Goal: Task Accomplishment & Management: Use online tool/utility

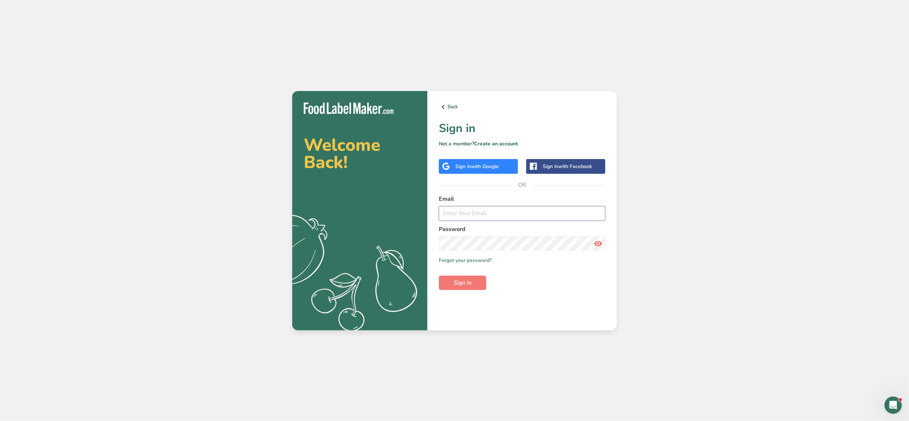
click at [511, 211] on input "email" at bounding box center [522, 213] width 166 height 14
type input "[EMAIL_ADDRESS][DOMAIN_NAME]"
click at [474, 278] on button "Sign in" at bounding box center [462, 282] width 47 height 14
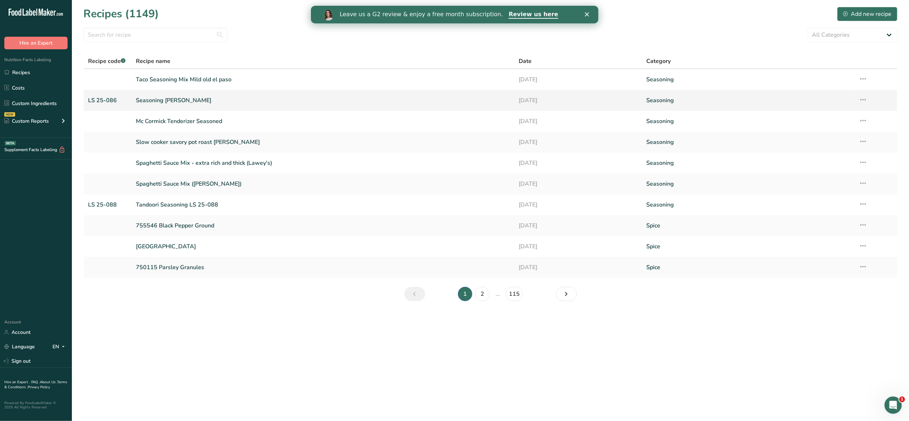
click at [192, 96] on link "Seasoning Lemon Herb" at bounding box center [323, 100] width 374 height 15
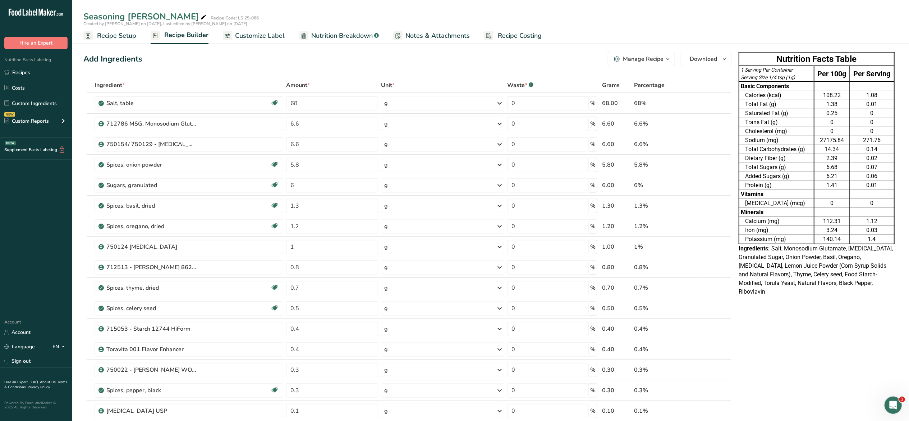
click at [248, 34] on span "Customize Label" at bounding box center [260, 36] width 50 height 10
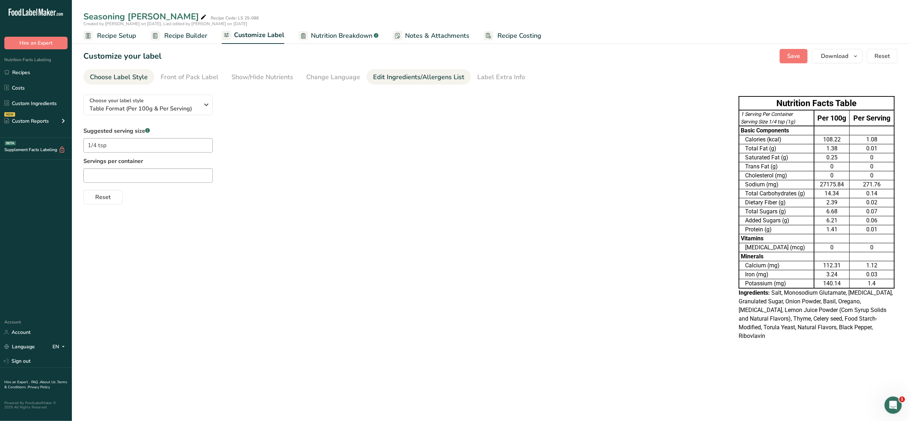
click at [402, 70] on link "Edit Ingredients/Allergens List" at bounding box center [418, 77] width 91 height 16
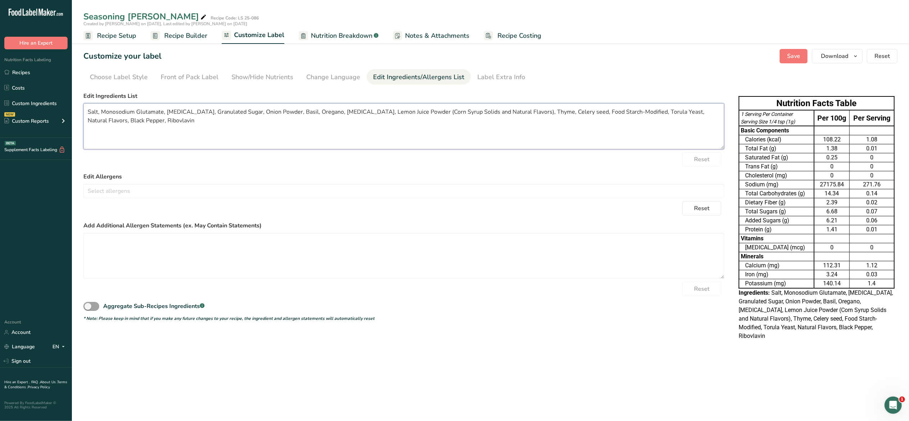
drag, startPoint x: 227, startPoint y: 110, endPoint x: 196, endPoint y: 112, distance: 30.6
click at [196, 112] on textarea "Salt, Monosodium Glutamate, Citric Acid, Granulated Sugar, Onion Powder, Basil,…" at bounding box center [403, 126] width 641 height 46
drag, startPoint x: 227, startPoint y: 110, endPoint x: 251, endPoint y: 111, distance: 23.8
click at [251, 111] on textarea "Salt, Monosodium Glutamate, Citric Acid, Sugar, Onion Powder, Basil, Oregano, S…" at bounding box center [403, 126] width 641 height 46
drag, startPoint x: 230, startPoint y: 111, endPoint x: 303, endPoint y: 113, distance: 72.7
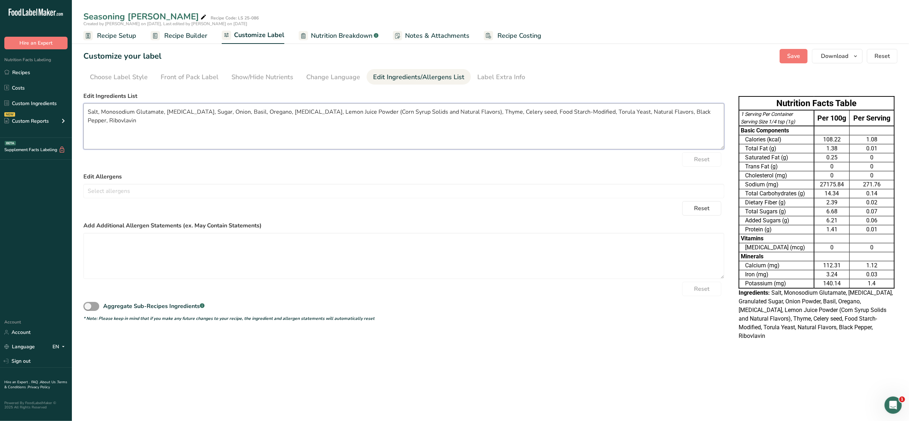
click at [303, 113] on textarea "Salt, Monosodium Glutamate, Citric Acid, Sugar, Onion, Basil, Oregano, Soybean …" at bounding box center [403, 126] width 641 height 46
click at [404, 113] on textarea "Salt, Monosodium Glutamate, Citric Acid, Sugar, Onion, Spices, Lemon Juice Powd…" at bounding box center [403, 126] width 641 height 46
drag, startPoint x: 504, startPoint y: 113, endPoint x: 554, endPoint y: 111, distance: 50.0
click at [554, 111] on textarea "Salt, Monosodium Glutamate, Citric Acid, Sugar, Onion, Spices, Lemon Juice Powd…" at bounding box center [403, 126] width 641 height 46
drag, startPoint x: 502, startPoint y: 112, endPoint x: 531, endPoint y: 111, distance: 28.4
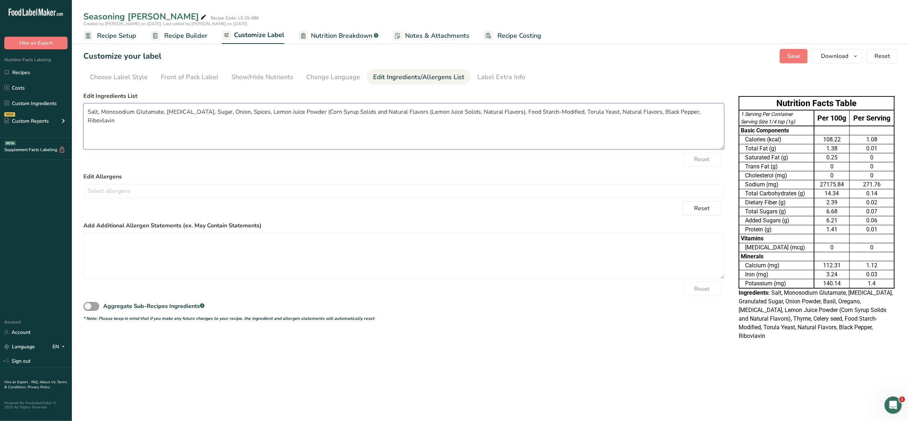
click at [531, 111] on textarea "Salt, Monosodium Glutamate, Citric Acid, Sugar, Onion, Spices, Lemon Juice Powd…" at bounding box center [403, 126] width 641 height 46
click at [524, 116] on textarea "Salt, Monosodium Glutamate, Citric Acid, Sugar, Onion, Spices, Lemon Juice Powd…" at bounding box center [403, 126] width 641 height 46
drag, startPoint x: 503, startPoint y: 115, endPoint x: 559, endPoint y: 112, distance: 55.4
click at [559, 112] on textarea "Salt, Monosodium Glutamate, Citric Acid, Sugar, Onion, Spices, Lemon Juice Powd…" at bounding box center [403, 126] width 641 height 46
drag, startPoint x: 635, startPoint y: 112, endPoint x: 639, endPoint y: 112, distance: 4.0
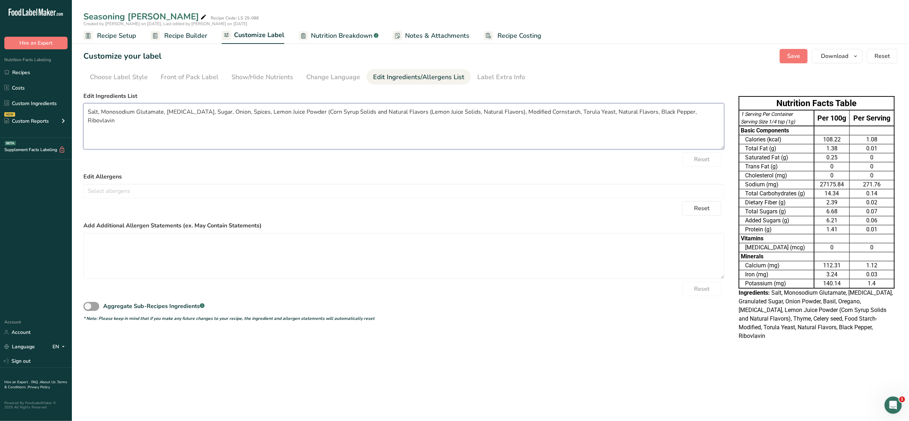
click at [639, 112] on textarea "Salt, Monosodium Glutamate, Citric Acid, Sugar, Onion, Spices, Lemon Juice Powd…" at bounding box center [403, 126] width 641 height 46
drag, startPoint x: 636, startPoint y: 112, endPoint x: 672, endPoint y: 110, distance: 36.0
click at [672, 110] on textarea "Salt, Monosodium Glutamate, Citric Acid, Sugar, Onion, Spices, Lemon Juice Powd…" at bounding box center [403, 126] width 641 height 46
click at [704, 66] on section "Customize your label Save Download Choose what to show on your downloaded label…" at bounding box center [490, 197] width 837 height 321
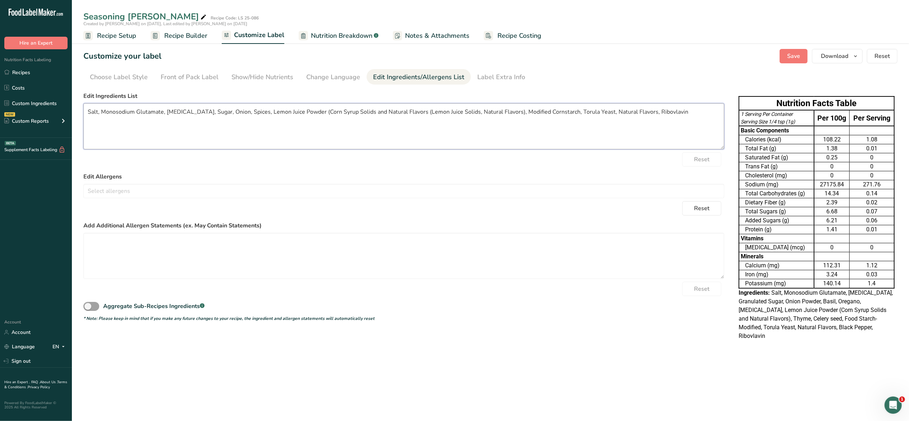
click at [668, 113] on textarea "Salt, Monosodium Glutamate, Citric Acid, Sugar, Onion, Spices, Lemon Juice Powd…" at bounding box center [403, 126] width 641 height 46
type textarea "Salt, Monosodium Glutamate, Citric Acid, Sugar, Onion, Spices, Lemon Juice Powd…"
click at [786, 55] on button "Save" at bounding box center [794, 56] width 28 height 14
click at [43, 103] on link "Custom Ingredients" at bounding box center [36, 103] width 72 height 14
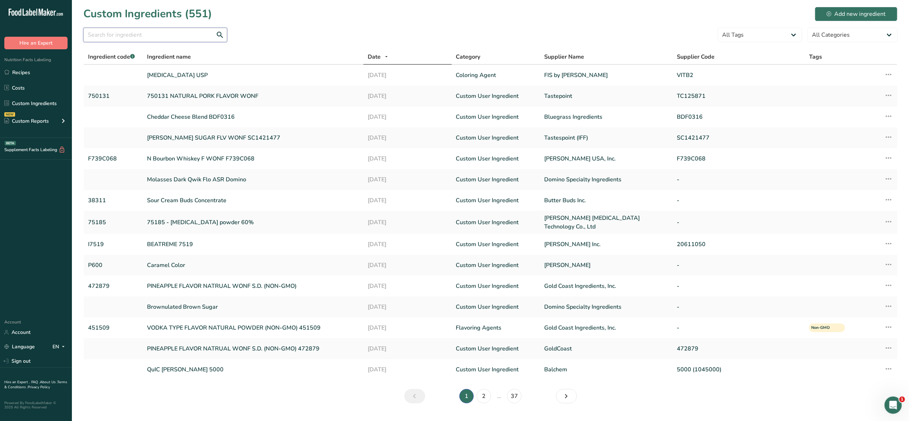
click at [174, 36] on input "text" at bounding box center [155, 35] width 144 height 14
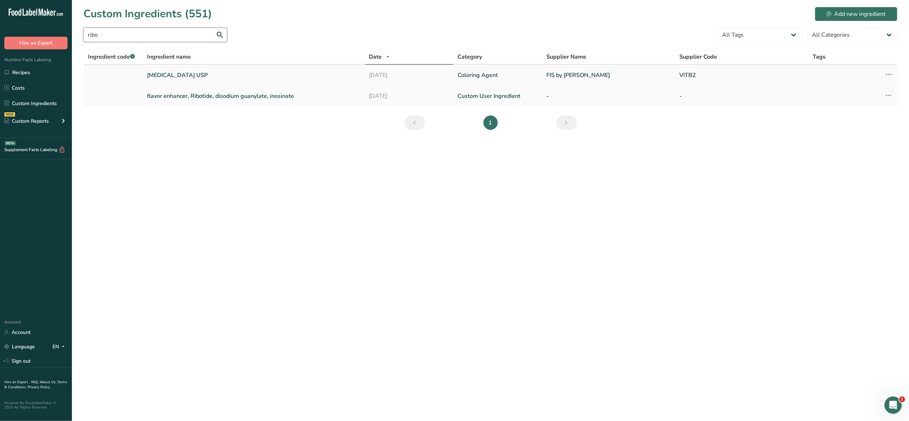
type input "ribo"
click at [170, 74] on link "Riboflavin USP" at bounding box center [253, 75] width 213 height 9
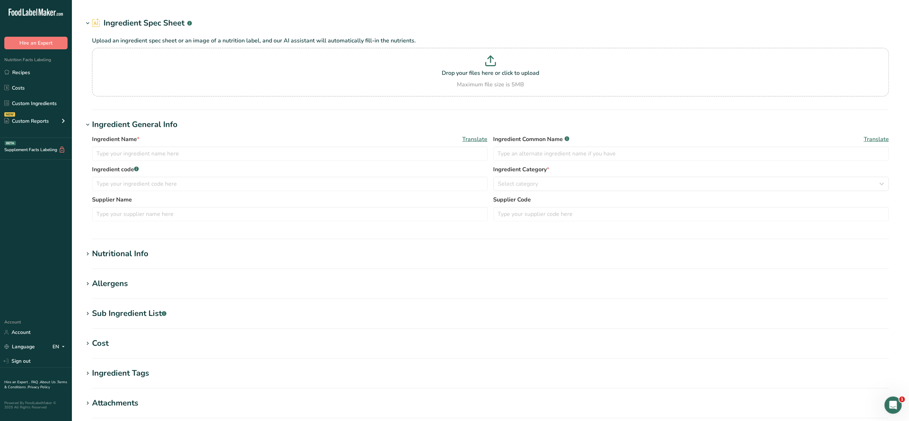
type input "Riboflavin USP"
type input "Ribovlavin"
type input "FIS by Oterra"
type input "VITB2"
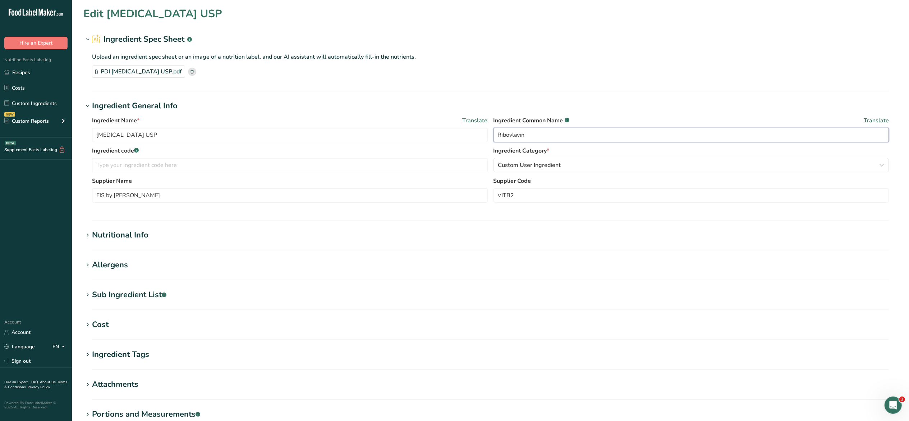
click at [511, 136] on input "Ribovlavin" at bounding box center [692, 135] width 396 height 14
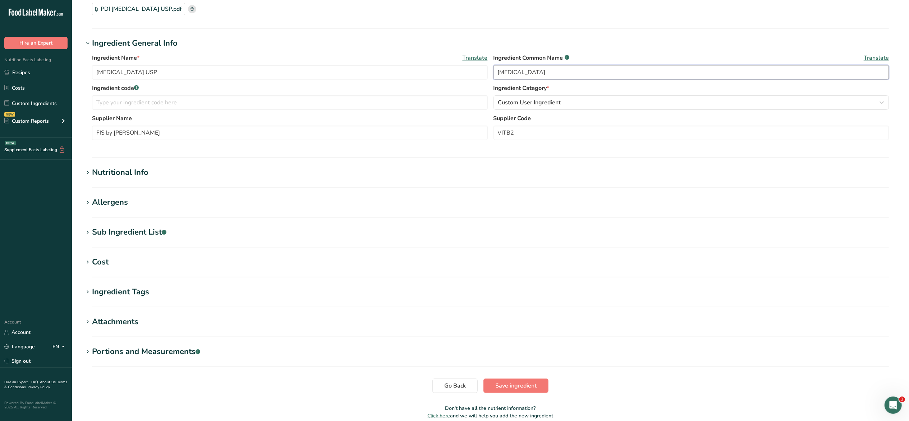
scroll to position [96, 0]
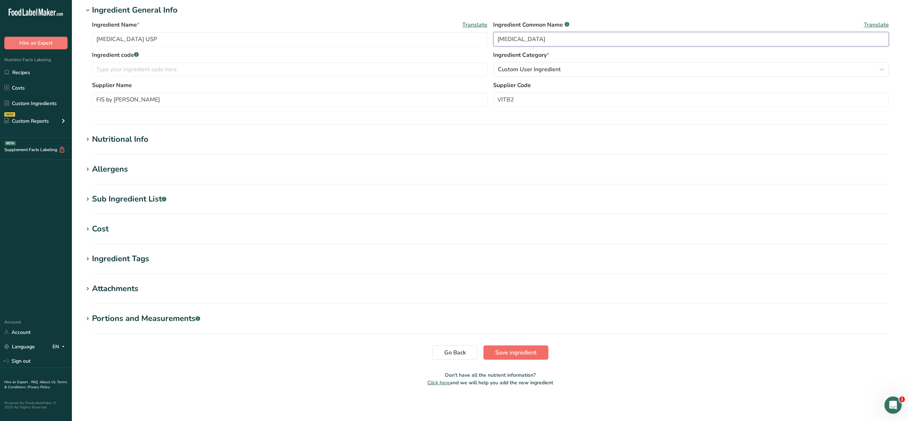
type input "Riboflavin"
click at [535, 354] on span "Save ingredient" at bounding box center [515, 352] width 41 height 9
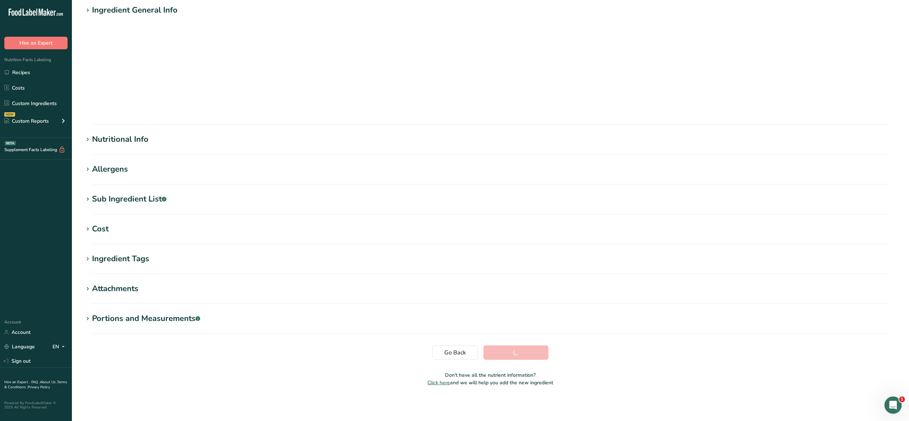
scroll to position [0, 0]
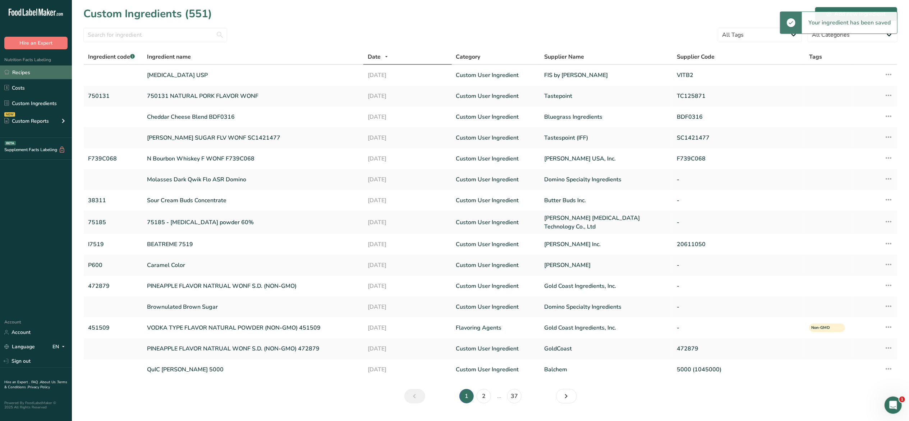
click at [25, 73] on link "Recipes" at bounding box center [36, 72] width 72 height 14
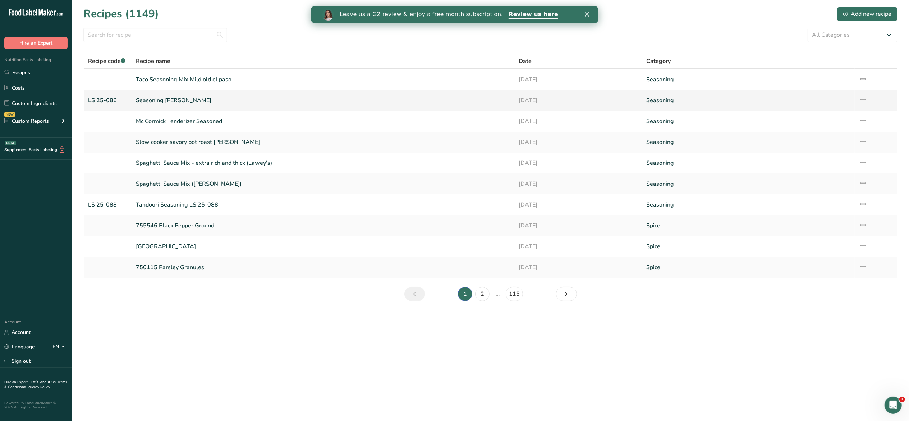
click at [174, 100] on link "Seasoning Lemon Herb" at bounding box center [323, 100] width 374 height 15
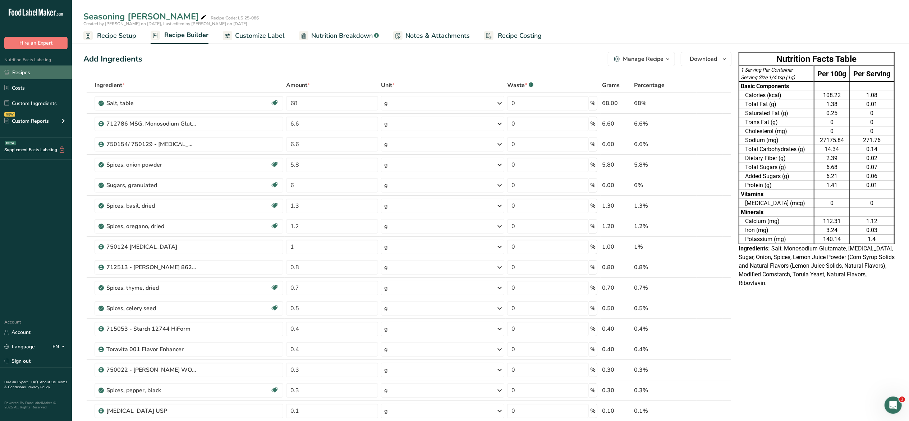
click at [20, 69] on link "Recipes" at bounding box center [36, 72] width 72 height 14
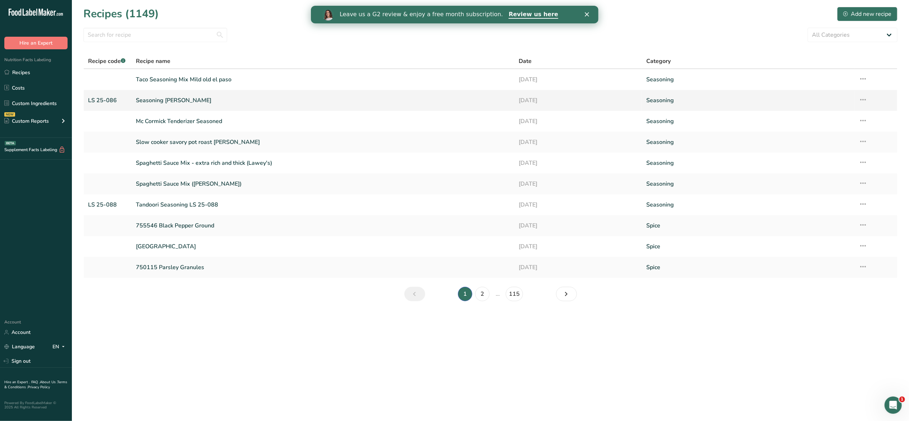
click at [172, 98] on link "Seasoning Lemon Herb" at bounding box center [323, 100] width 374 height 15
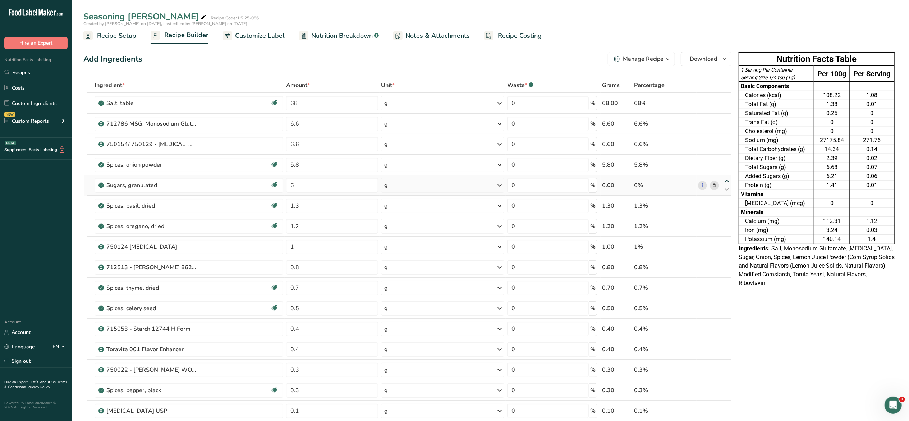
click at [728, 179] on icon at bounding box center [727, 180] width 9 height 5
type input "6"
type input "5.8"
click at [279, 37] on span "Customize Label" at bounding box center [260, 36] width 50 height 10
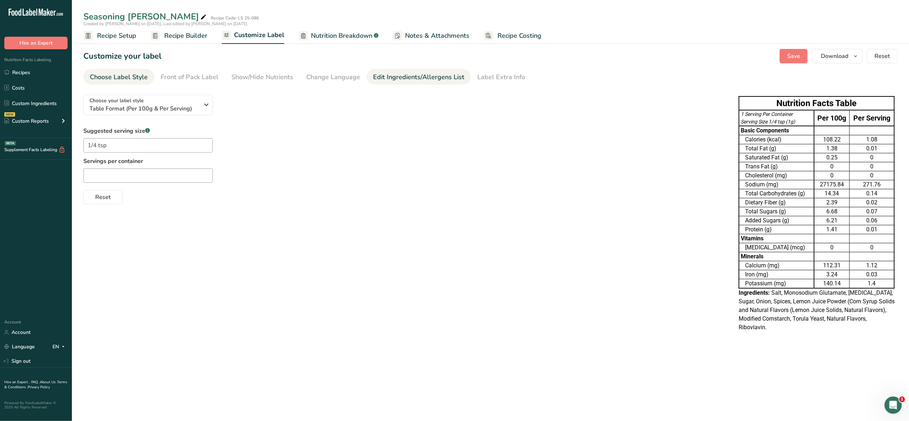
click at [394, 77] on div "Edit Ingredients/Allergens List" at bounding box center [418, 77] width 91 height 10
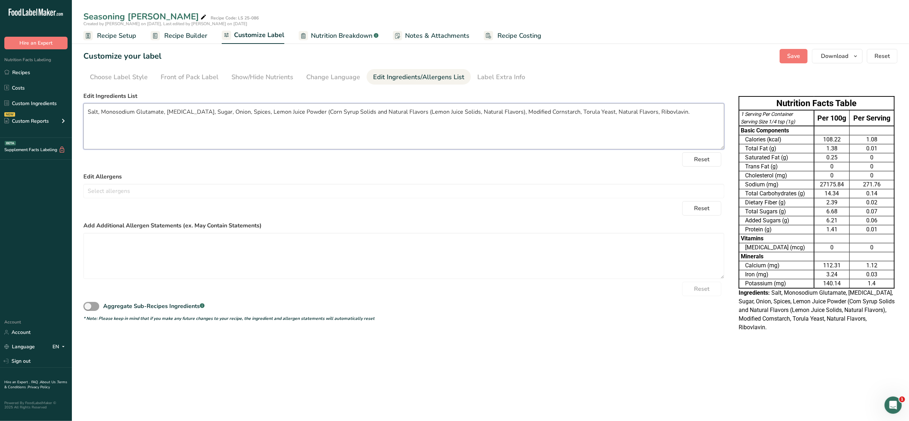
click at [649, 109] on textarea "Salt, Monosodium Glutamate, Citric Acid, Sugar, Onion, Spices, Lemon Juice Powd…" at bounding box center [403, 126] width 641 height 46
type textarea "Salt, Monosodium Glutamate, Citric Acid, Sugar, Onion, Spices, Lemon Juice Powd…"
click at [672, 76] on ul "Choose Label Style Front of Pack Label Show/Hide Nutrients Change Language Manu…" at bounding box center [490, 76] width 814 height 15
click at [790, 57] on span "Save" at bounding box center [793, 56] width 13 height 9
click at [180, 35] on span "Recipe Builder" at bounding box center [185, 36] width 43 height 10
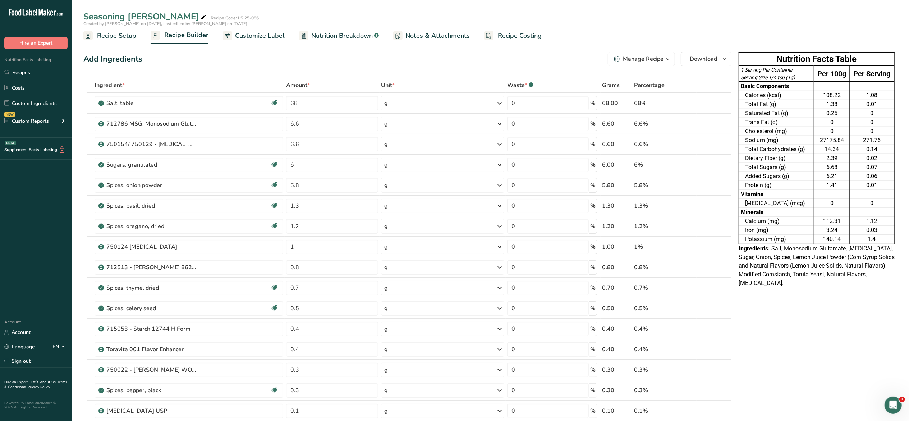
click at [256, 39] on span "Customize Label" at bounding box center [260, 36] width 50 height 10
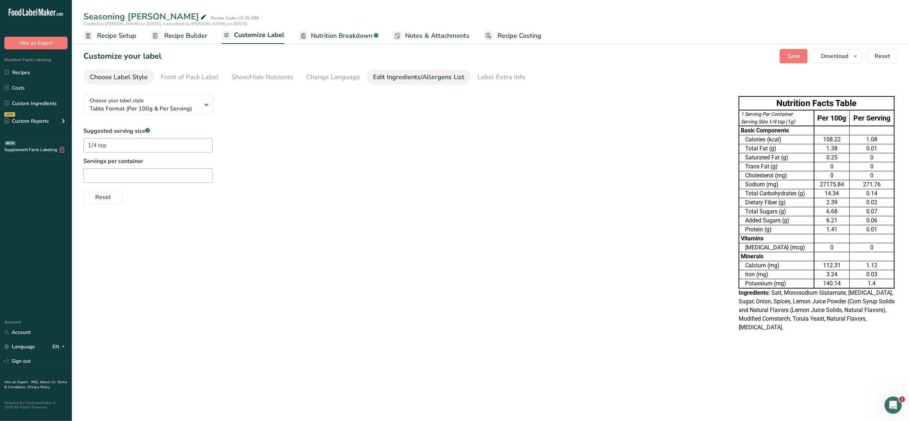
click at [388, 73] on div "Edit Ingredients/Allergens List" at bounding box center [418, 77] width 91 height 10
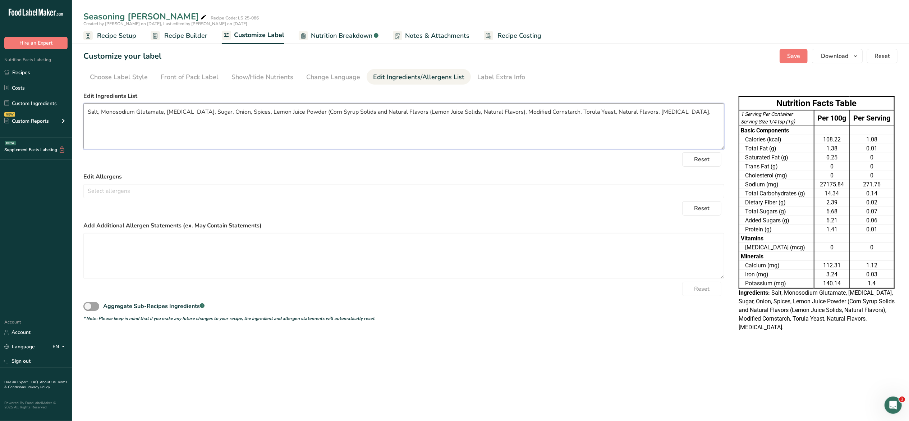
drag, startPoint x: 528, startPoint y: 109, endPoint x: 539, endPoint y: 111, distance: 10.9
click at [539, 111] on textarea "Salt, Monosodium Glutamate, Citric Acid, Sugar, Onion, Spices, Lemon Juice Powd…" at bounding box center [403, 126] width 641 height 46
type textarea "Salt, Monosodium Glutamate, Citric Acid, Sugar, Onion, Spices, Lemon Juice Powd…"
click at [634, 86] on section "Customize your label Save Download Choose what to show on your downloaded label…" at bounding box center [490, 193] width 837 height 313
click at [790, 57] on span "Save" at bounding box center [793, 56] width 13 height 9
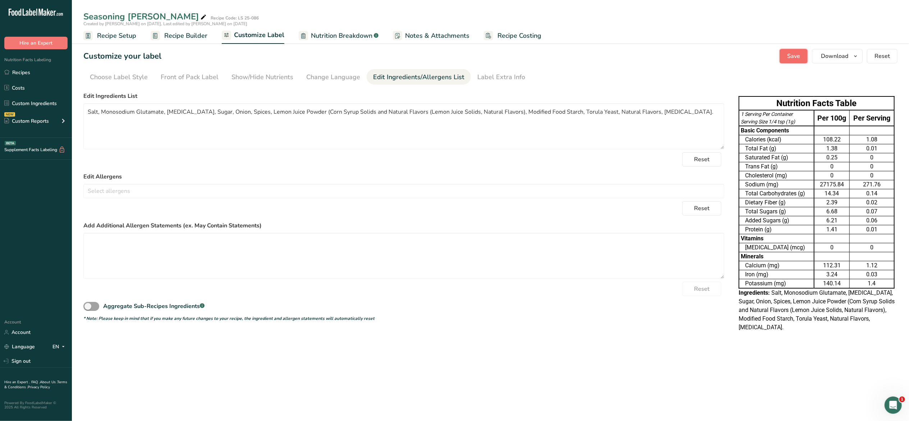
click at [788, 59] on span "Save" at bounding box center [793, 56] width 13 height 9
